Goal: Task Accomplishment & Management: Complete application form

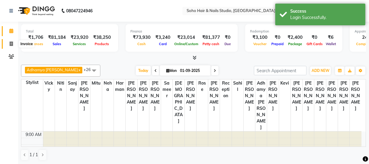
click at [12, 42] on icon at bounding box center [11, 43] width 3 height 5
select select "735"
select select "service"
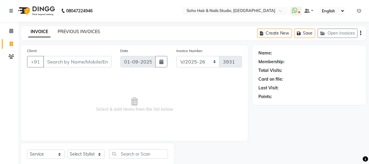
click at [68, 32] on link "PREVIOUS INVOICES" at bounding box center [79, 31] width 42 height 5
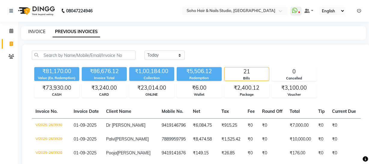
click at [36, 33] on link "INVOICE" at bounding box center [36, 31] width 17 height 5
select select "735"
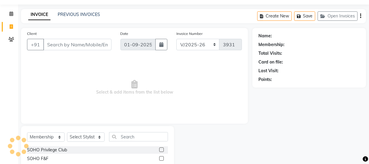
scroll to position [34, 0]
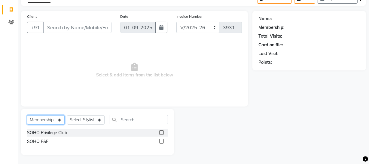
drag, startPoint x: 48, startPoint y: 118, endPoint x: 55, endPoint y: 115, distance: 7.7
click at [52, 119] on select "Select Service Product Membership Package Voucher Prepaid Gift Card" at bounding box center [46, 119] width 38 height 9
select select "service"
click at [27, 124] on select "Select Service Product Membership Package Voucher Prepaid Gift Card" at bounding box center [46, 119] width 38 height 9
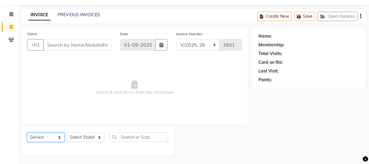
scroll to position [17, 0]
click at [84, 137] on select "Select Stylist [PERSON_NAME] Adhamya [PERSON_NAME] [PERSON_NAME] [PERSON_NAME] …" at bounding box center [86, 137] width 38 height 9
select select "85993"
click at [67, 133] on select "Select Stylist [PERSON_NAME] Adhamya [PERSON_NAME] [PERSON_NAME] [PERSON_NAME] …" at bounding box center [86, 137] width 38 height 9
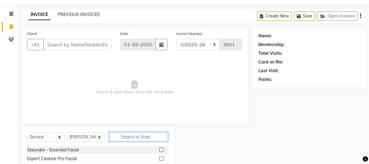
click at [125, 140] on input "text" at bounding box center [138, 136] width 59 height 9
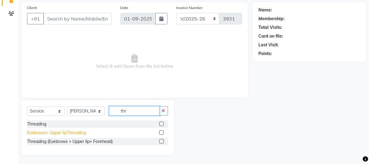
type input "thr"
drag, startPoint x: 83, startPoint y: 131, endPoint x: 99, endPoint y: 122, distance: 18.0
click at [83, 131] on div "Eyebrows+ Upper lipThreading" at bounding box center [56, 133] width 59 height 6
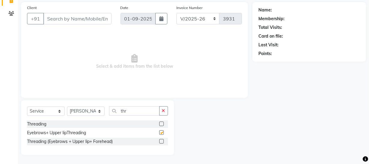
checkbox input "false"
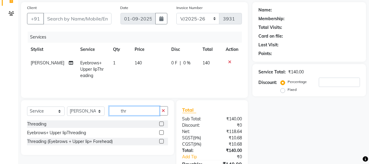
drag, startPoint x: 147, startPoint y: 112, endPoint x: 55, endPoint y: 106, distance: 91.9
click at [55, 106] on div "Select Service Product Membership Package Voucher Prepaid Gift Card Select Styl…" at bounding box center [97, 113] width 141 height 14
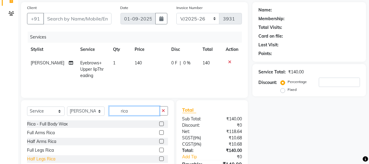
type input "rica"
click at [36, 157] on div "Half Legs Rica" at bounding box center [41, 159] width 28 height 6
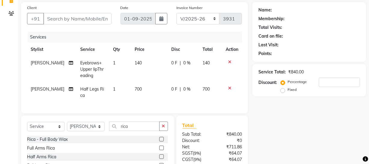
checkbox input "false"
click at [37, 151] on div "Full Arms Rica" at bounding box center [41, 148] width 28 height 6
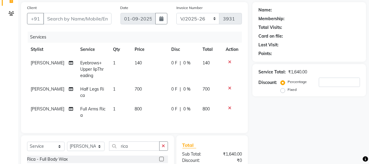
checkbox input "false"
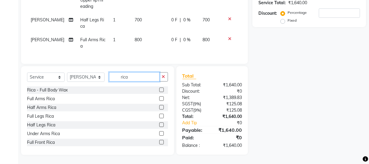
drag, startPoint x: 150, startPoint y: 75, endPoint x: 16, endPoint y: 88, distance: 134.8
click at [19, 89] on div "Select Service Product Membership Package Voucher Prepaid Gift Card Select Styl…" at bounding box center [96, 110] width 158 height 89
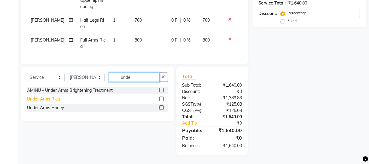
type input "unde"
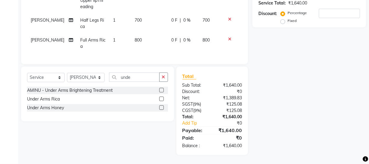
click at [36, 99] on div "Under Arms Rica" at bounding box center [43, 99] width 33 height 6
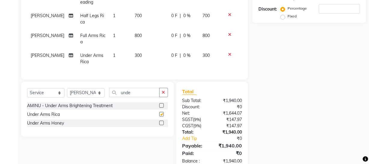
checkbox input "false"
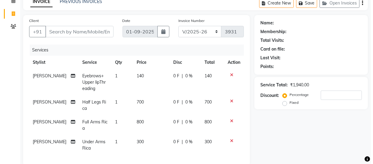
scroll to position [7, 0]
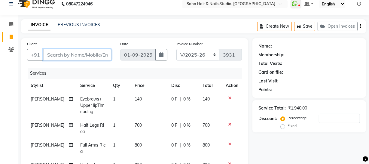
click at [83, 50] on input "Client" at bounding box center [77, 54] width 68 height 11
type input "9"
type input "0"
type input "998841185"
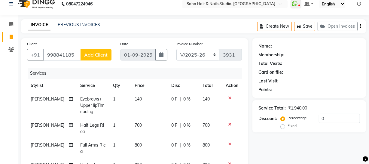
click at [88, 56] on span "Add Client" at bounding box center [96, 55] width 24 height 6
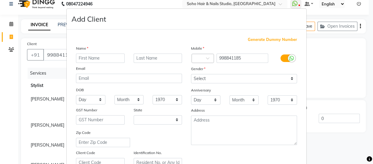
select select "15"
type input "Shilpa"
click at [146, 57] on input "text" at bounding box center [158, 58] width 49 height 9
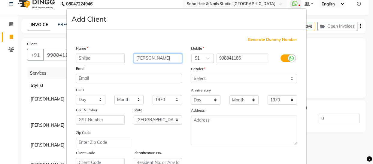
type input "[PERSON_NAME]"
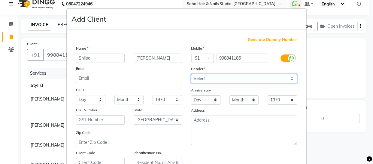
click at [217, 79] on select "Select Male Female Other Prefer Not To Say" at bounding box center [244, 78] width 106 height 9
select select "female"
click at [191, 74] on select "Select Male Female Other Prefer Not To Say" at bounding box center [244, 78] width 106 height 9
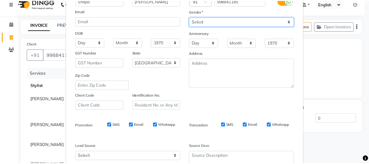
scroll to position [115, 0]
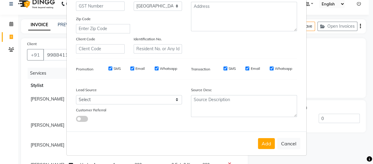
click at [265, 138] on button "Add" at bounding box center [266, 143] width 17 height 11
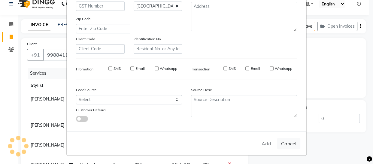
select select
select select "null"
select select
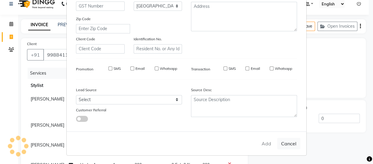
select select
checkbox input "false"
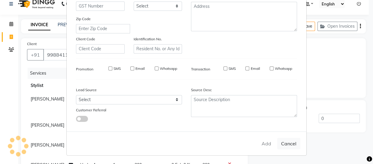
checkbox input "false"
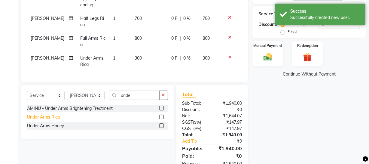
scroll to position [136, 0]
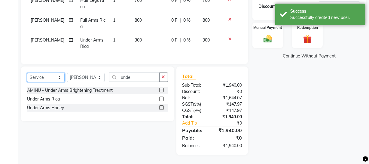
drag, startPoint x: 51, startPoint y: 77, endPoint x: 54, endPoint y: 81, distance: 4.8
click at [52, 77] on select "Select Service Product Membership Package Voucher Prepaid Gift Card" at bounding box center [46, 77] width 38 height 9
select select "V"
click at [27, 73] on select "Select Service Product Membership Package Voucher Prepaid Gift Card" at bounding box center [46, 77] width 38 height 9
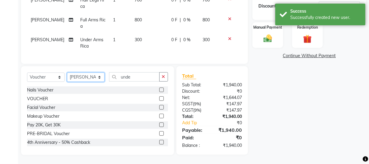
click at [81, 81] on select "Select Stylist [PERSON_NAME] Adhamya [PERSON_NAME] [PERSON_NAME] [PERSON_NAME] …" at bounding box center [86, 76] width 38 height 9
select select "22783"
click at [67, 72] on select "Select Stylist [PERSON_NAME] Adhamya [PERSON_NAME] [PERSON_NAME] [PERSON_NAME] …" at bounding box center [86, 76] width 38 height 9
click at [39, 97] on div "VOUCHER" at bounding box center [37, 99] width 21 height 6
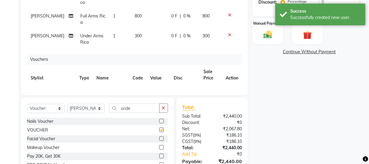
checkbox input "false"
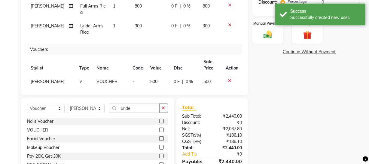
scroll to position [18, 0]
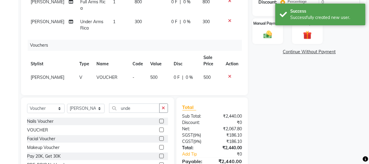
click at [159, 75] on td "500" at bounding box center [158, 78] width 23 height 14
select select "22783"
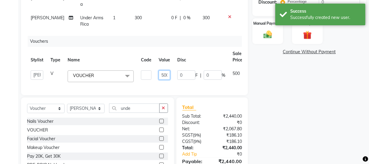
click at [165, 75] on input "500" at bounding box center [164, 74] width 11 height 9
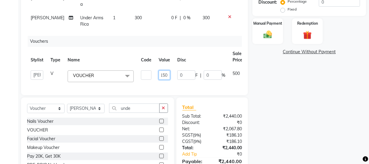
type input "1500"
click at [276, 116] on div "Name: Shilpa Sharma Membership: No Active Membership Total Visits: Card on file…" at bounding box center [312, 47] width 118 height 277
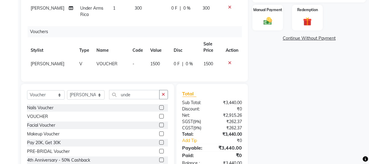
scroll to position [167, 0]
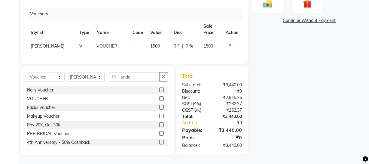
click at [268, 4] on img at bounding box center [268, 3] width 14 height 10
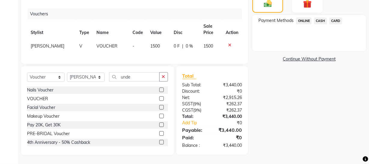
click at [302, 20] on span "ONLINE" at bounding box center [304, 20] width 16 height 7
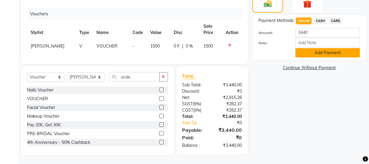
click at [311, 51] on button "Add Payment" at bounding box center [328, 52] width 65 height 9
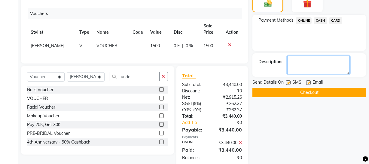
click at [306, 67] on textarea at bounding box center [318, 65] width 63 height 19
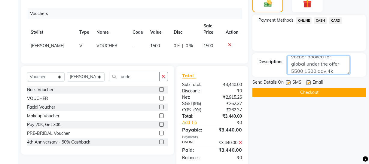
scroll to position [12, 0]
type textarea "vocher booked for global under the offer 5500 1500 adv 4k balance"
click at [273, 93] on button "Checkout" at bounding box center [310, 92] width 114 height 9
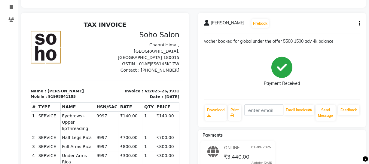
scroll to position [27, 0]
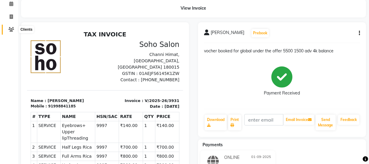
click at [10, 27] on icon at bounding box center [11, 29] width 6 height 5
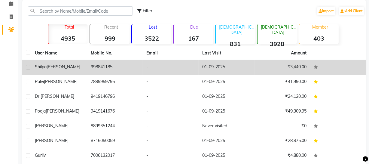
drag, startPoint x: 78, startPoint y: 69, endPoint x: 84, endPoint y: 68, distance: 5.5
click at [78, 69] on div "Shilpa Sharma" at bounding box center [59, 67] width 49 height 6
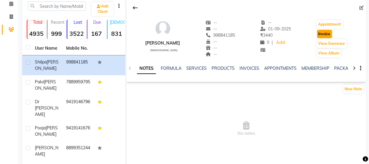
click at [321, 32] on button "Invoice" at bounding box center [324, 34] width 15 height 8
select select "service"
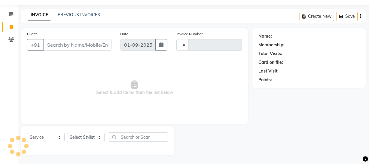
scroll to position [17, 0]
type input "3932"
select select "735"
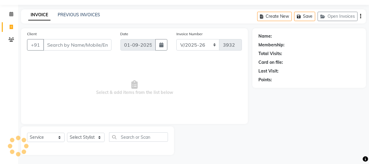
type input "998841185"
select select "membership"
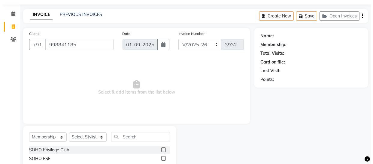
scroll to position [27, 0]
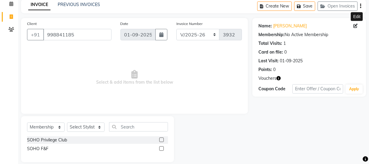
click at [357, 25] on icon at bounding box center [356, 26] width 4 height 4
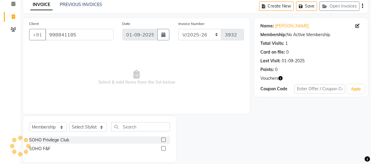
select select "15"
select select "female"
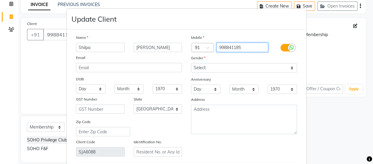
drag, startPoint x: 247, startPoint y: 45, endPoint x: 195, endPoint y: 49, distance: 51.2
click at [195, 49] on div "Country Code × 91 998841185" at bounding box center [244, 48] width 115 height 10
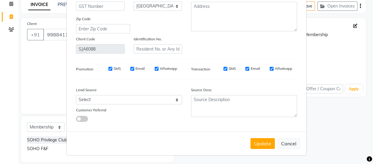
scroll to position [105, 0]
type input "9988411685"
click at [260, 142] on button "Update" at bounding box center [263, 143] width 24 height 11
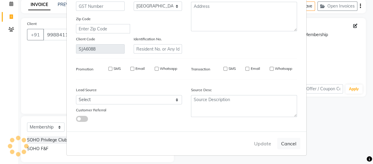
type input "9988411685"
select select
select select "null"
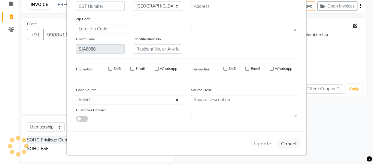
select select
checkbox input "false"
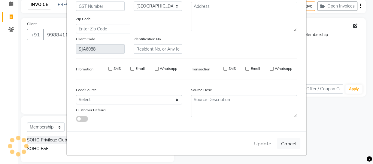
checkbox input "false"
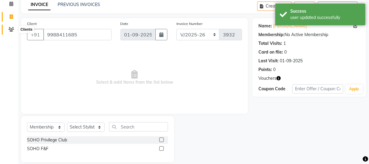
click at [11, 30] on icon at bounding box center [11, 29] width 6 height 5
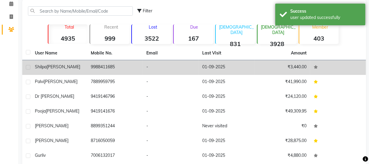
click at [72, 68] on div "Shilpa Sharma" at bounding box center [59, 67] width 49 height 6
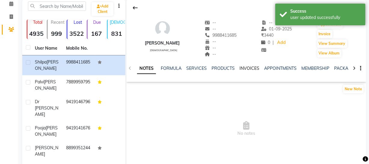
click at [245, 66] on link "INVOICES" at bounding box center [250, 68] width 20 height 5
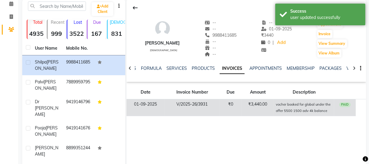
click at [255, 107] on td "₹3,440.00" at bounding box center [258, 107] width 32 height 17
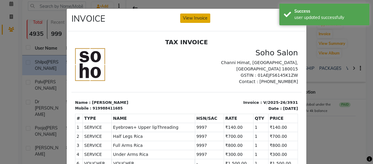
click at [189, 22] on button "View Invoice" at bounding box center [195, 18] width 30 height 9
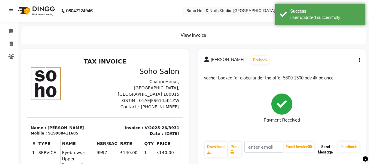
click at [321, 148] on button "Send Message" at bounding box center [326, 150] width 20 height 16
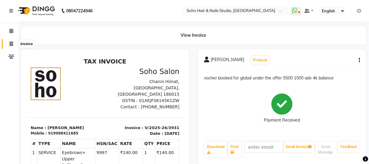
drag, startPoint x: 15, startPoint y: 44, endPoint x: 22, endPoint y: 22, distance: 23.0
click at [14, 44] on span at bounding box center [11, 44] width 11 height 7
select select "service"
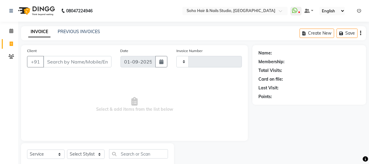
scroll to position [2, 0]
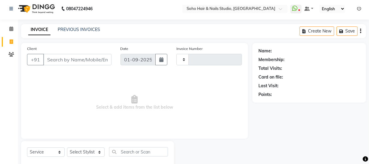
type input "3932"
select select "735"
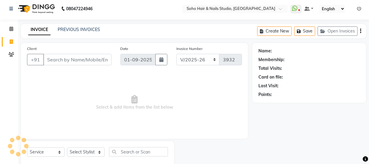
select select "membership"
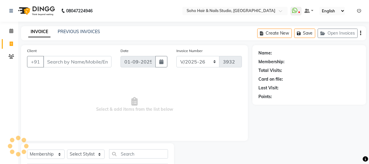
select select "735"
select select "membership"
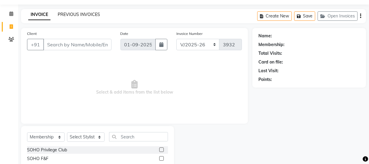
click at [83, 16] on link "PREVIOUS INVOICES" at bounding box center [79, 14] width 42 height 5
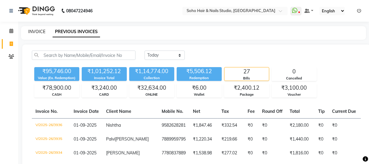
click at [45, 34] on link "INVOICE" at bounding box center [36, 31] width 17 height 5
select select "service"
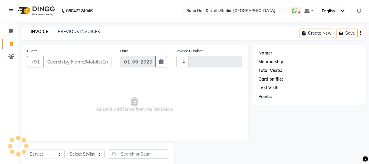
scroll to position [17, 0]
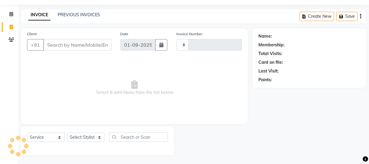
type input "3937"
select select "735"
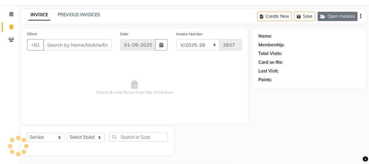
click at [341, 17] on button "Open Invoices" at bounding box center [338, 16] width 40 height 9
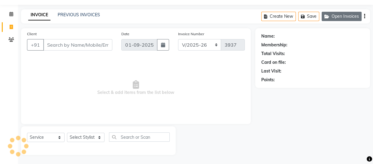
select select "membership"
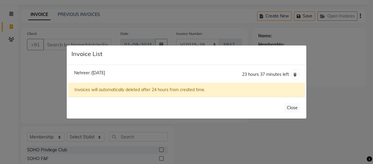
click at [94, 68] on li "Nehreer /[DATE] 23 hours 37 minutes left" at bounding box center [186, 74] width 237 height 17
click at [95, 74] on span "Nehreer /[DATE]" at bounding box center [89, 72] width 31 height 5
type input "9797009797"
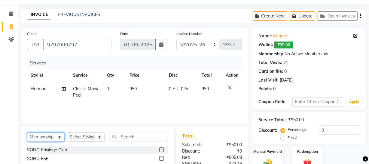
click at [55, 140] on select "Select Service Product Membership Package Voucher Prepaid Gift Card" at bounding box center [46, 136] width 38 height 9
select select "service"
click at [27, 132] on select "Select Service Product Membership Package Voucher Prepaid Gift Card" at bounding box center [46, 136] width 38 height 9
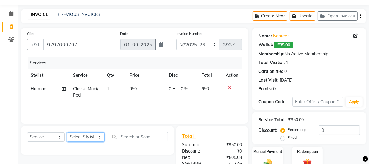
drag, startPoint x: 92, startPoint y: 141, endPoint x: 92, endPoint y: 138, distance: 3.0
click at [92, 139] on select "Select Stylist [PERSON_NAME] Adhamya [PERSON_NAME] [PERSON_NAME] [PERSON_NAME] …" at bounding box center [86, 136] width 38 height 9
select select "11750"
click at [67, 132] on select "Select Stylist [PERSON_NAME] Adhamya [PERSON_NAME] [PERSON_NAME] [PERSON_NAME] …" at bounding box center [86, 136] width 38 height 9
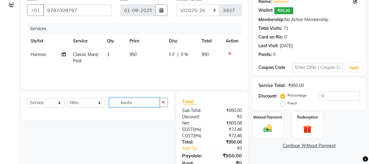
scroll to position [77, 0]
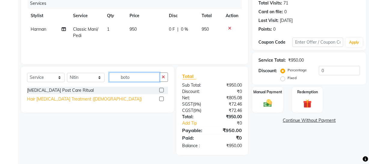
type input "boto"
click at [59, 99] on div "Hair [MEDICAL_DATA] Treatment ([DEMOGRAPHIC_DATA])" at bounding box center [84, 99] width 115 height 6
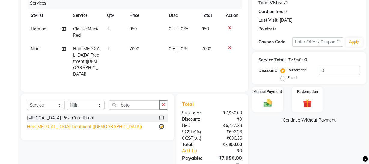
checkbox input "false"
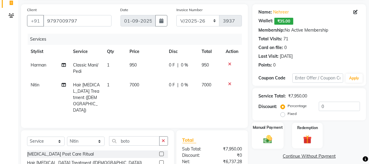
scroll to position [22, 0]
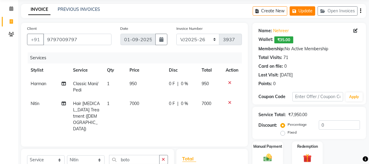
click at [299, 11] on button "Update" at bounding box center [303, 10] width 26 height 9
